Goal: Transaction & Acquisition: Book appointment/travel/reservation

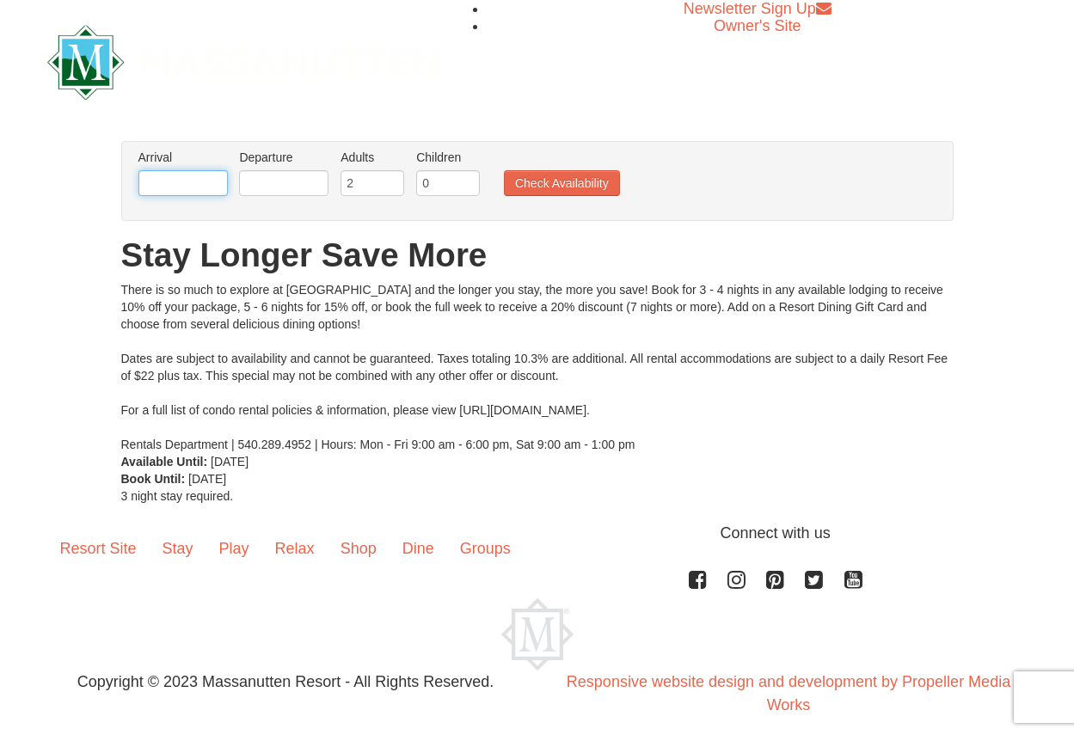
click at [169, 181] on input "text" at bounding box center [182, 183] width 89 height 26
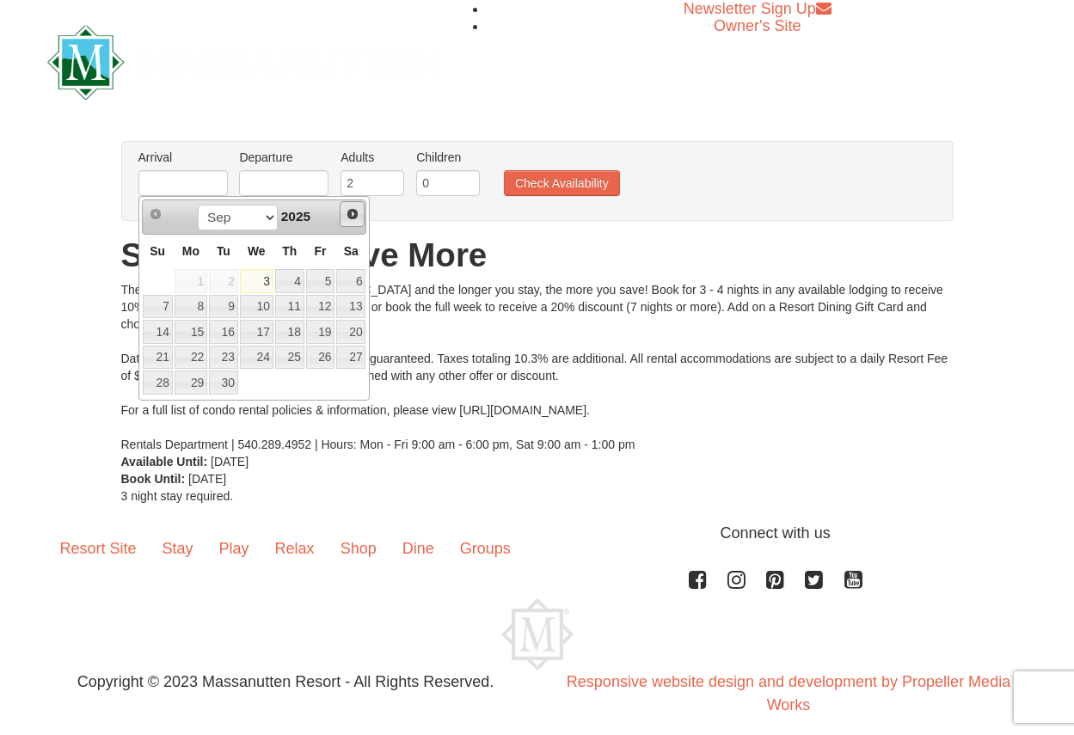
click at [350, 214] on span "Next" at bounding box center [353, 214] width 14 height 14
click at [223, 328] on link "14" at bounding box center [223, 332] width 29 height 24
type input "[DATE]"
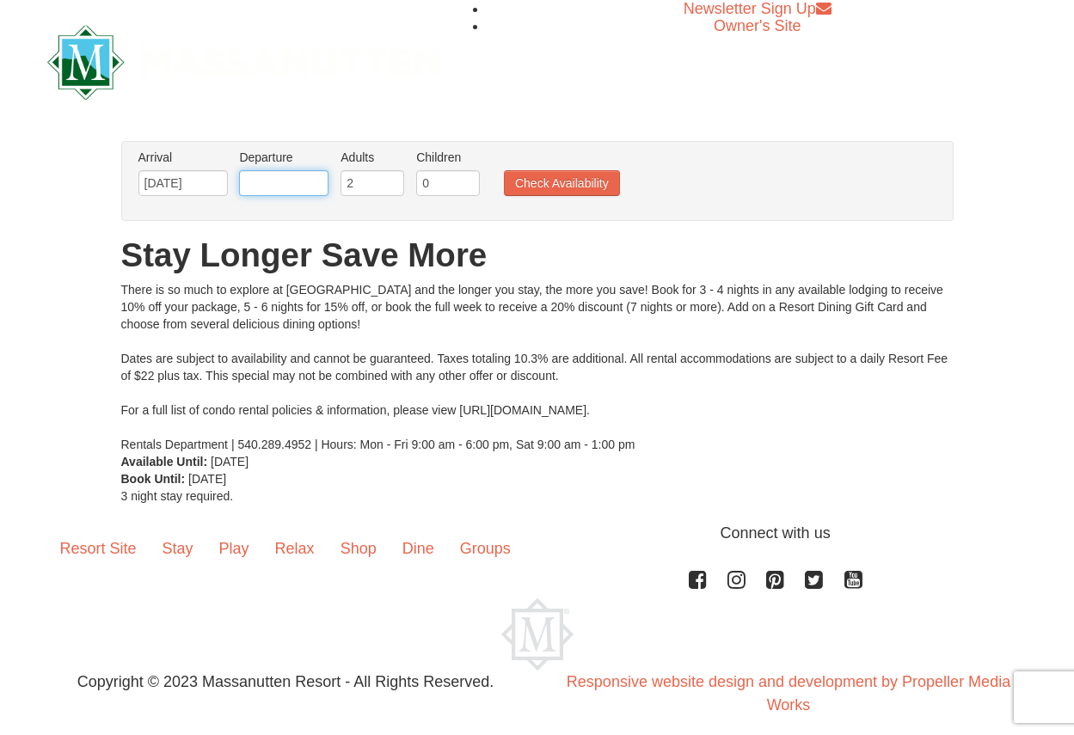
click at [291, 181] on input "text" at bounding box center [283, 183] width 89 height 26
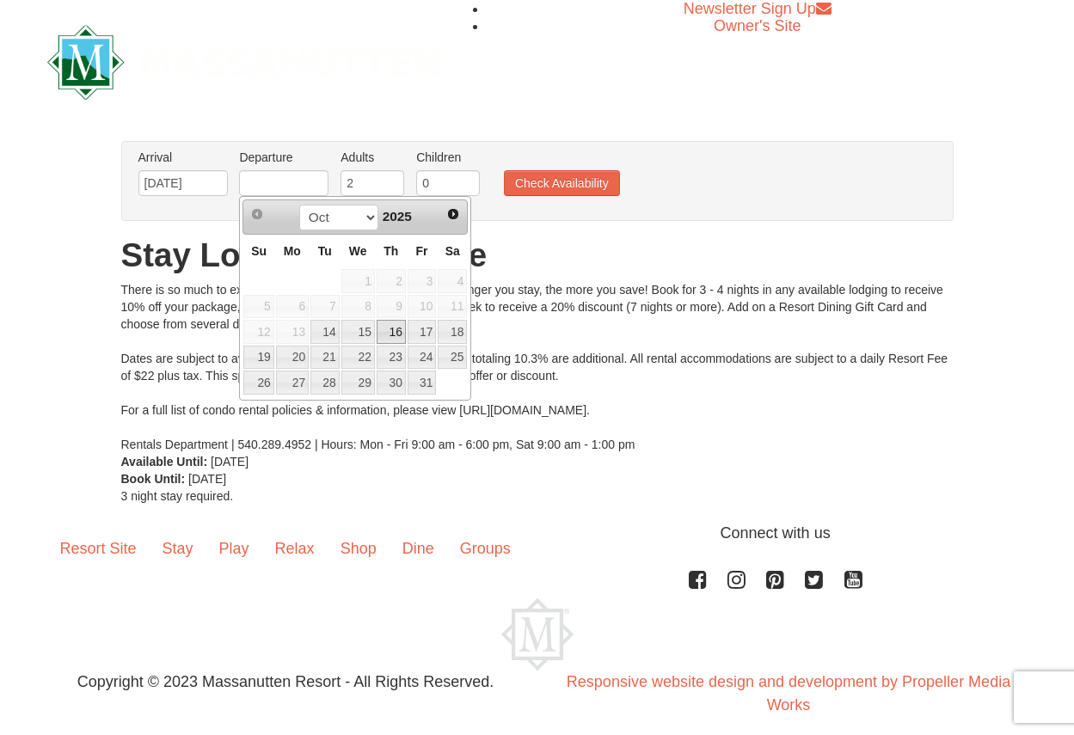
click at [395, 330] on link "16" at bounding box center [391, 332] width 29 height 24
type input "10/16/2025"
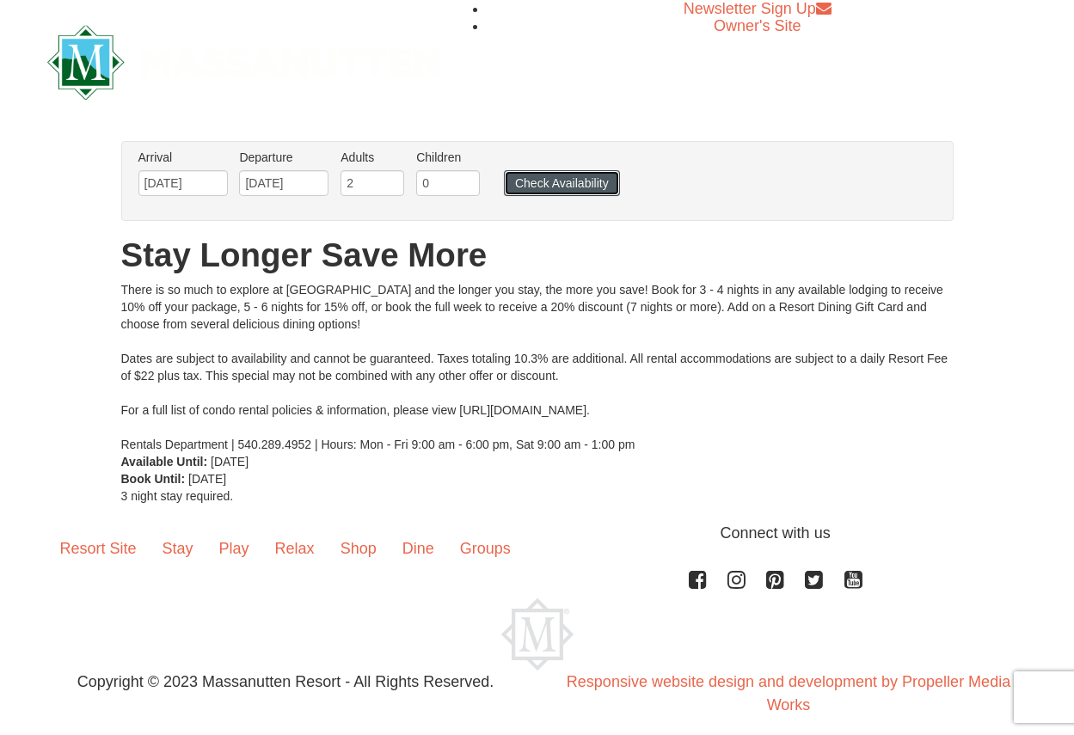
click at [588, 182] on button "Check Availability" at bounding box center [562, 183] width 116 height 26
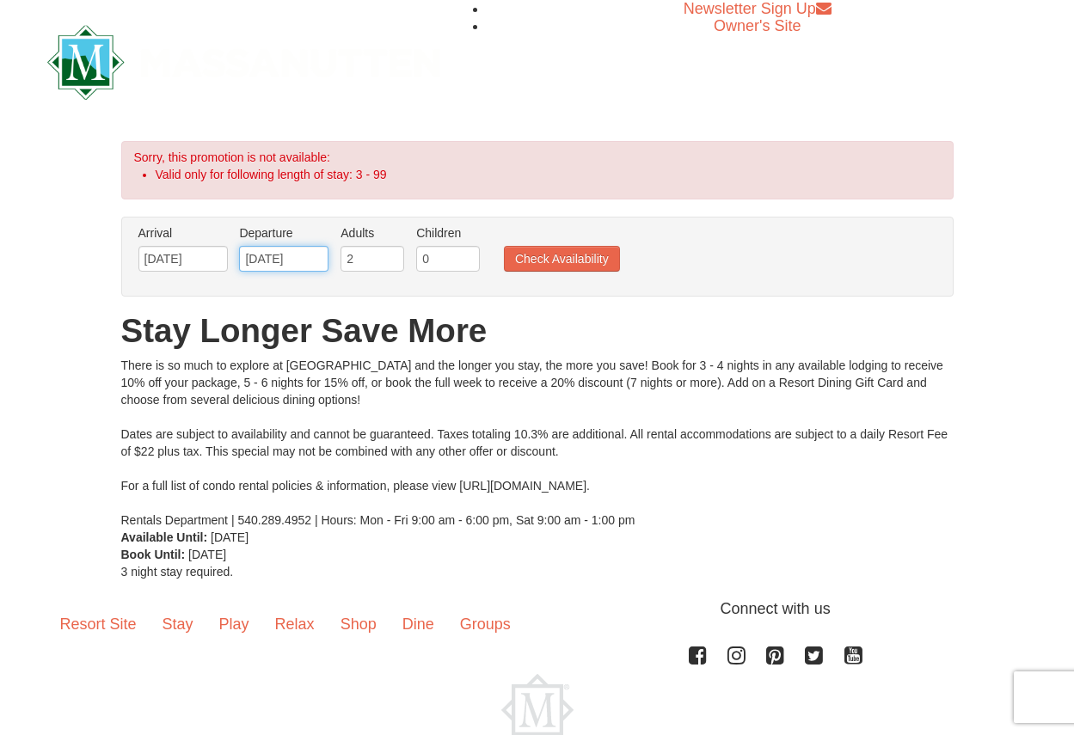
click at [268, 262] on input "10/16/2025" at bounding box center [283, 259] width 89 height 26
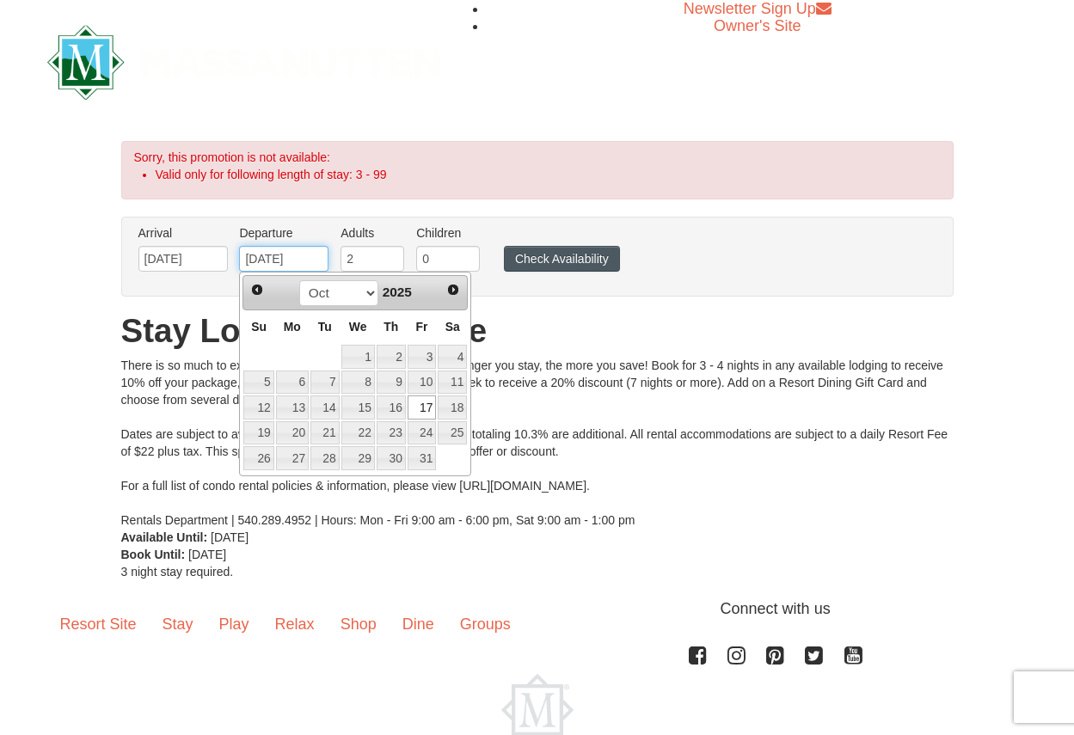
type input "[DATE]"
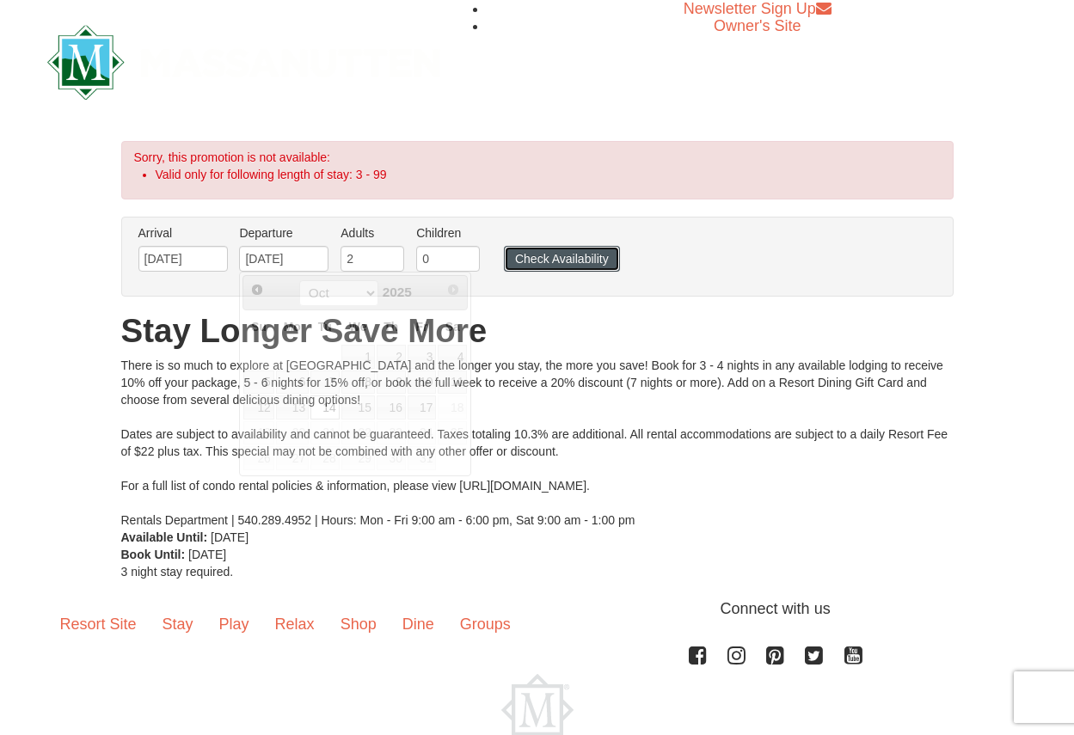
click at [586, 259] on button "Check Availability" at bounding box center [562, 259] width 116 height 26
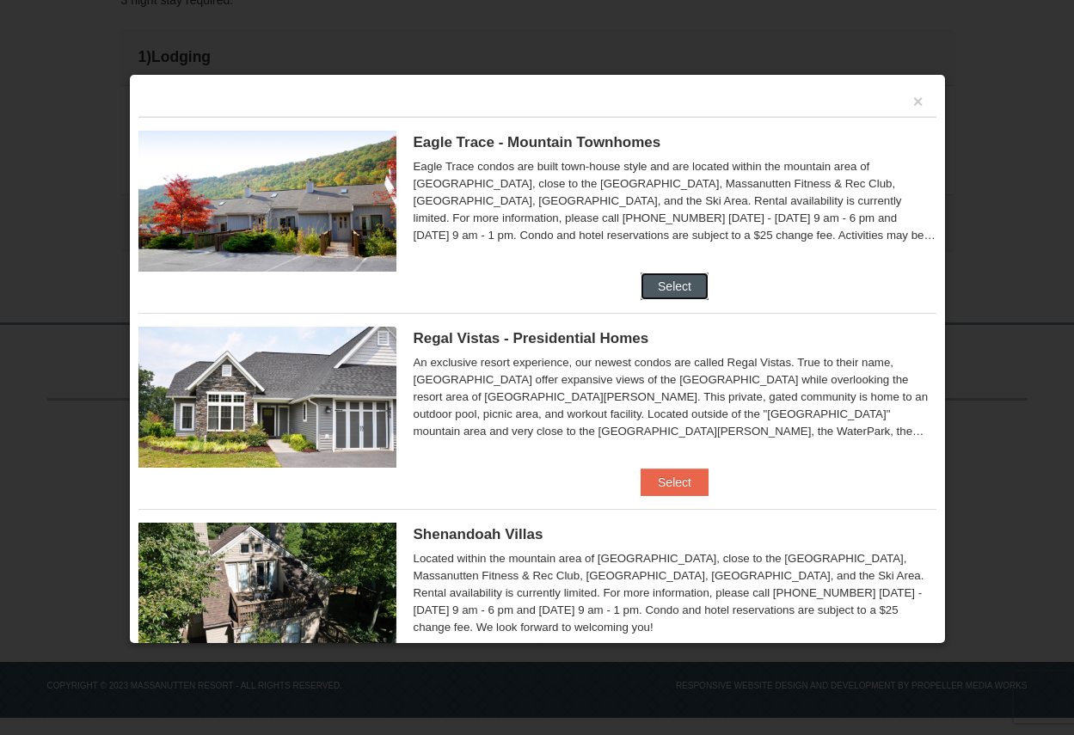
click at [676, 286] on button "Select" at bounding box center [675, 287] width 68 height 28
